Goal: Information Seeking & Learning: Check status

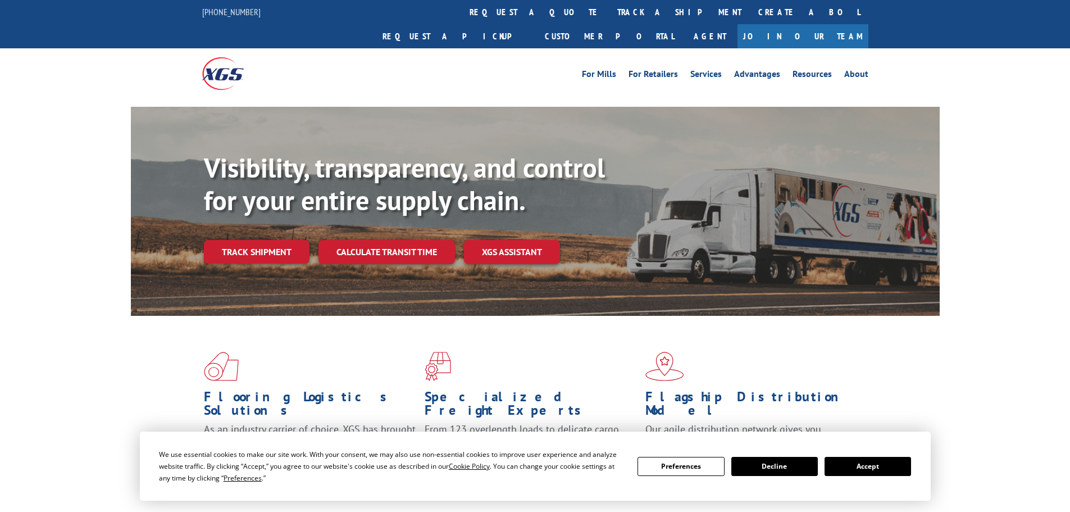
click at [276, 240] on link "Track shipment" at bounding box center [257, 252] width 106 height 24
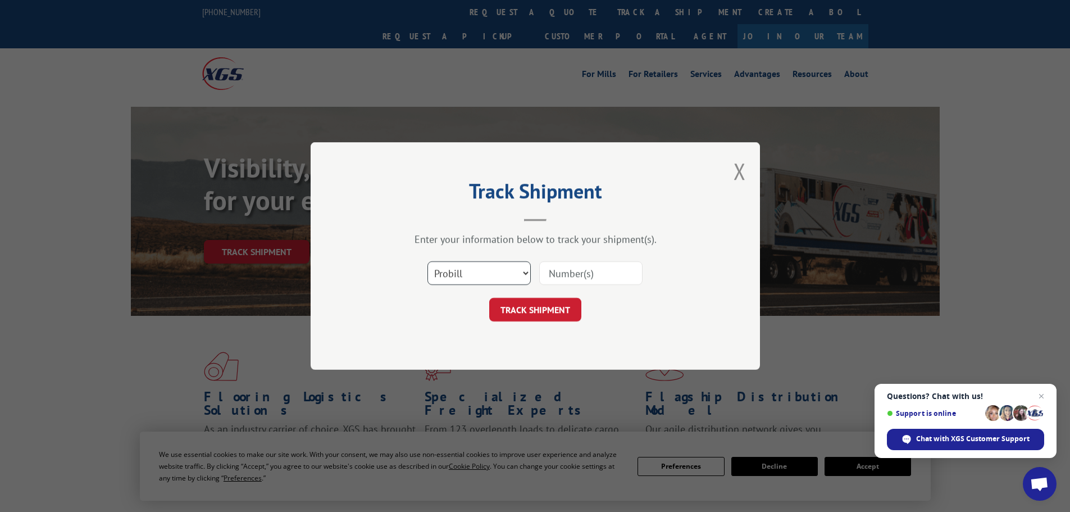
click at [476, 272] on select "Select category... Probill BOL PO" at bounding box center [478, 273] width 103 height 24
select select "po"
click at [427, 261] on select "Select category... Probill BOL PO" at bounding box center [478, 273] width 103 height 24
click at [559, 275] on input at bounding box center [590, 273] width 103 height 24
paste input "83508869"
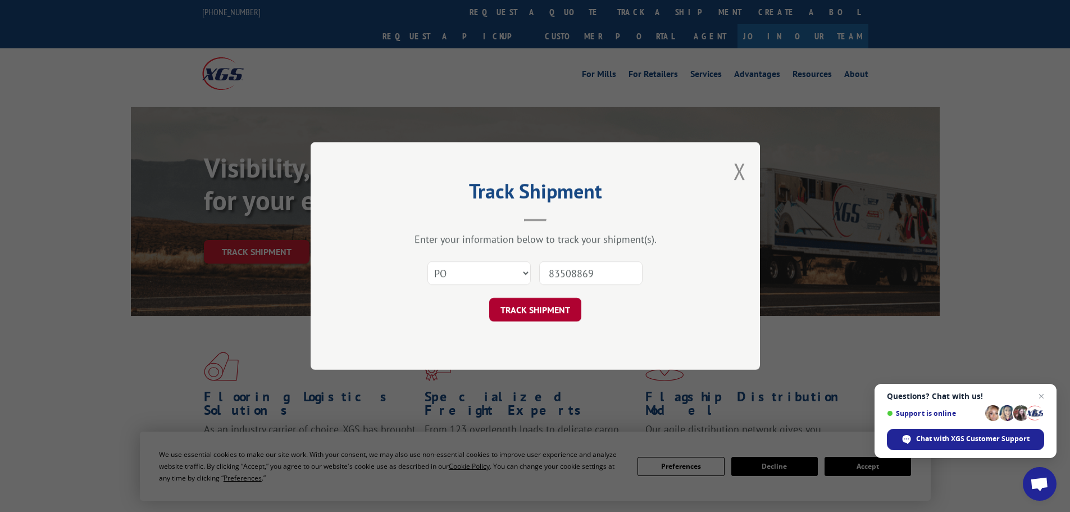
type input "83508869"
click at [549, 308] on button "TRACK SHIPMENT" at bounding box center [535, 310] width 92 height 24
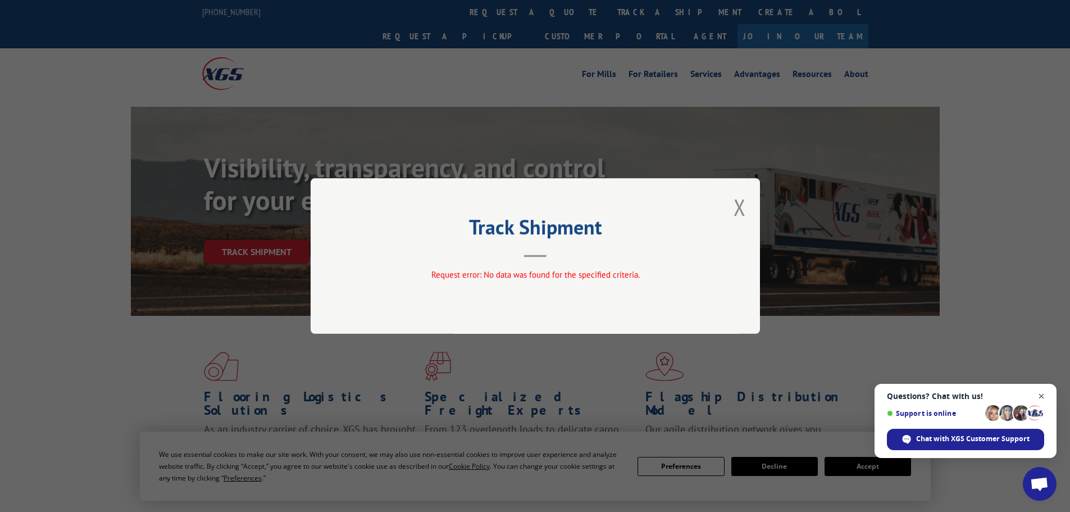
click at [1040, 393] on span "Close chat" at bounding box center [1041, 396] width 14 height 14
